Goal: Task Accomplishment & Management: Manage account settings

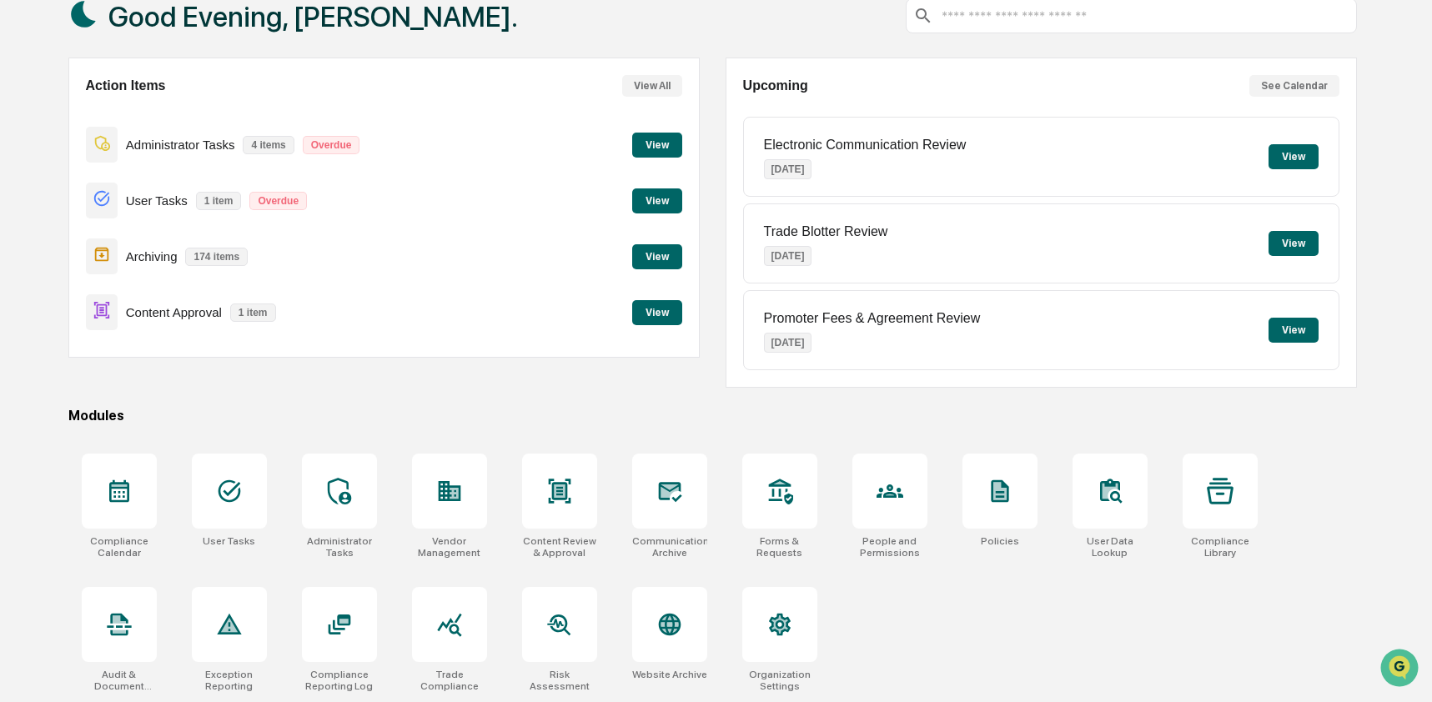
scroll to position [108, 0]
click at [679, 623] on icon at bounding box center [669, 625] width 23 height 23
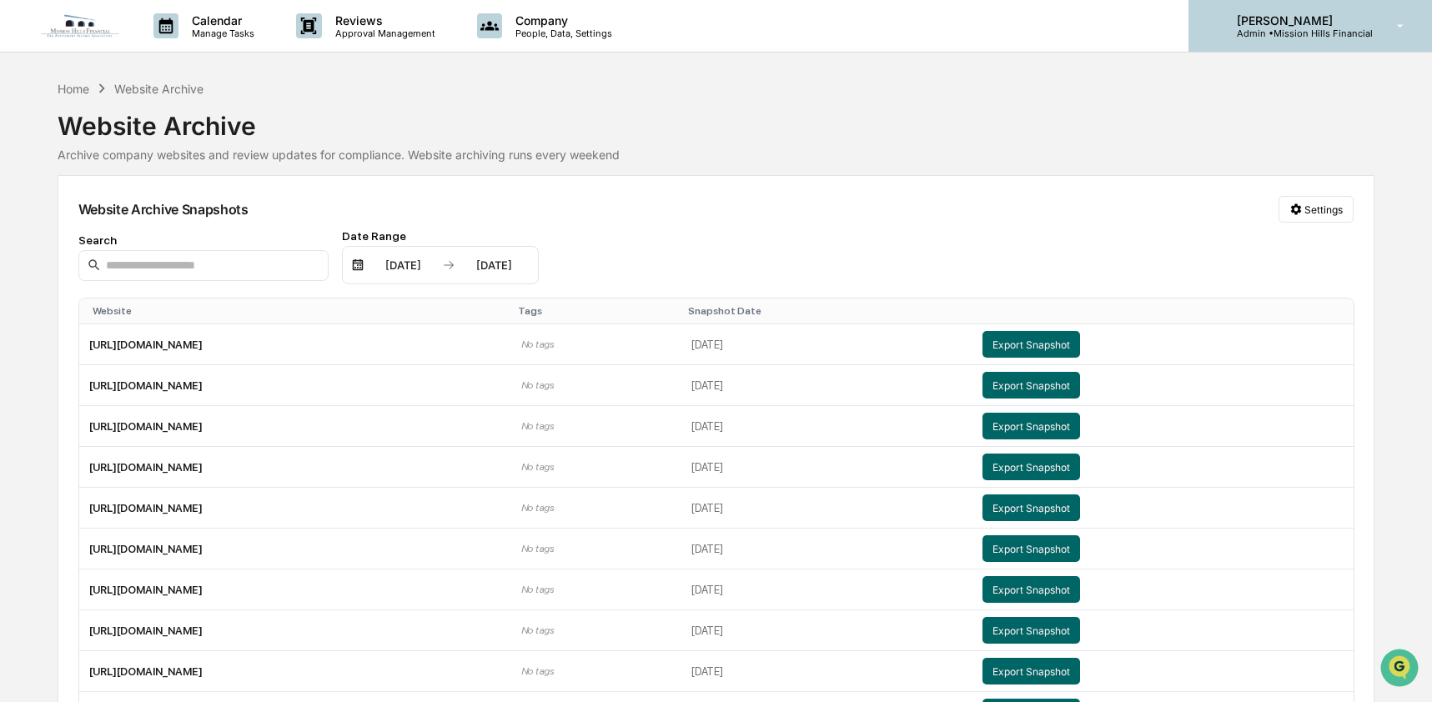
click at [1318, 28] on p "Admin • Mission Hills Financial" at bounding box center [1297, 34] width 149 height 12
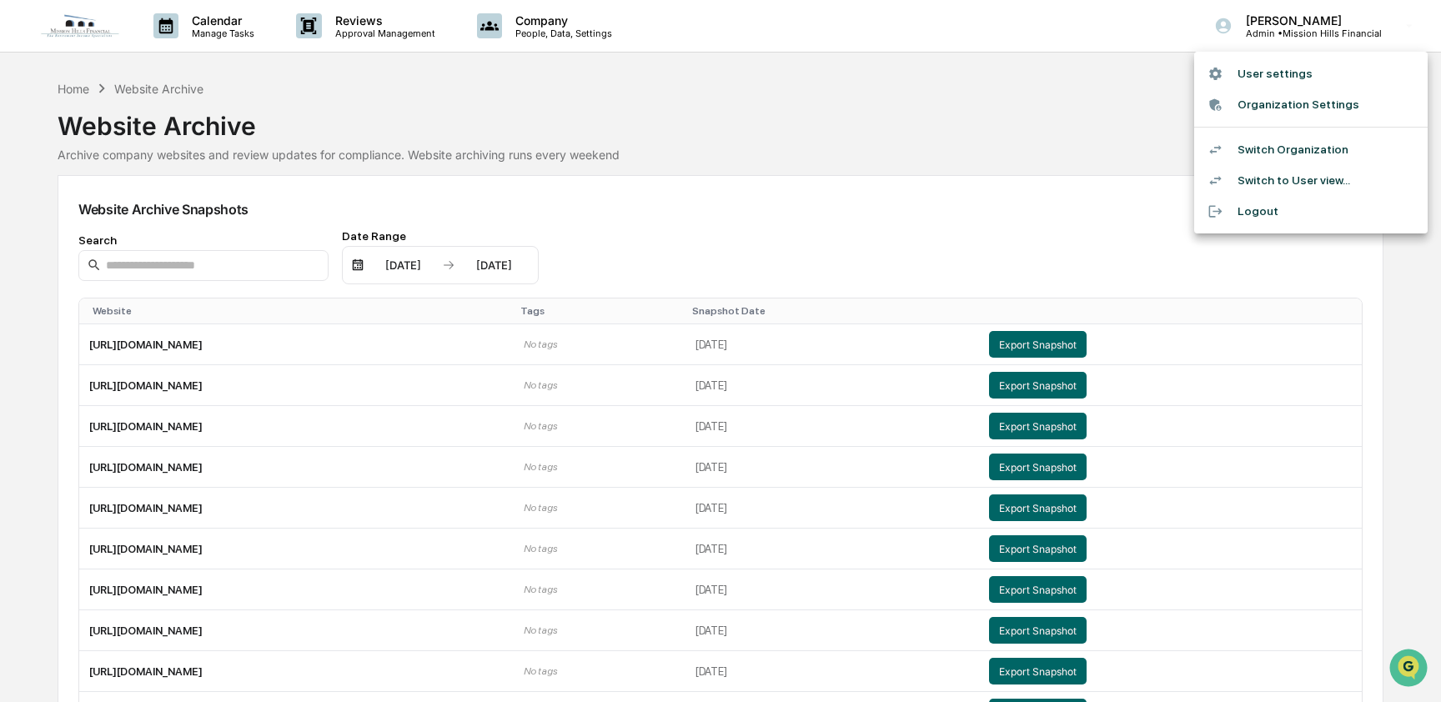
click at [1302, 147] on li "Switch Organization" at bounding box center [1310, 149] width 233 height 31
